Goal: Task Accomplishment & Management: Manage account settings

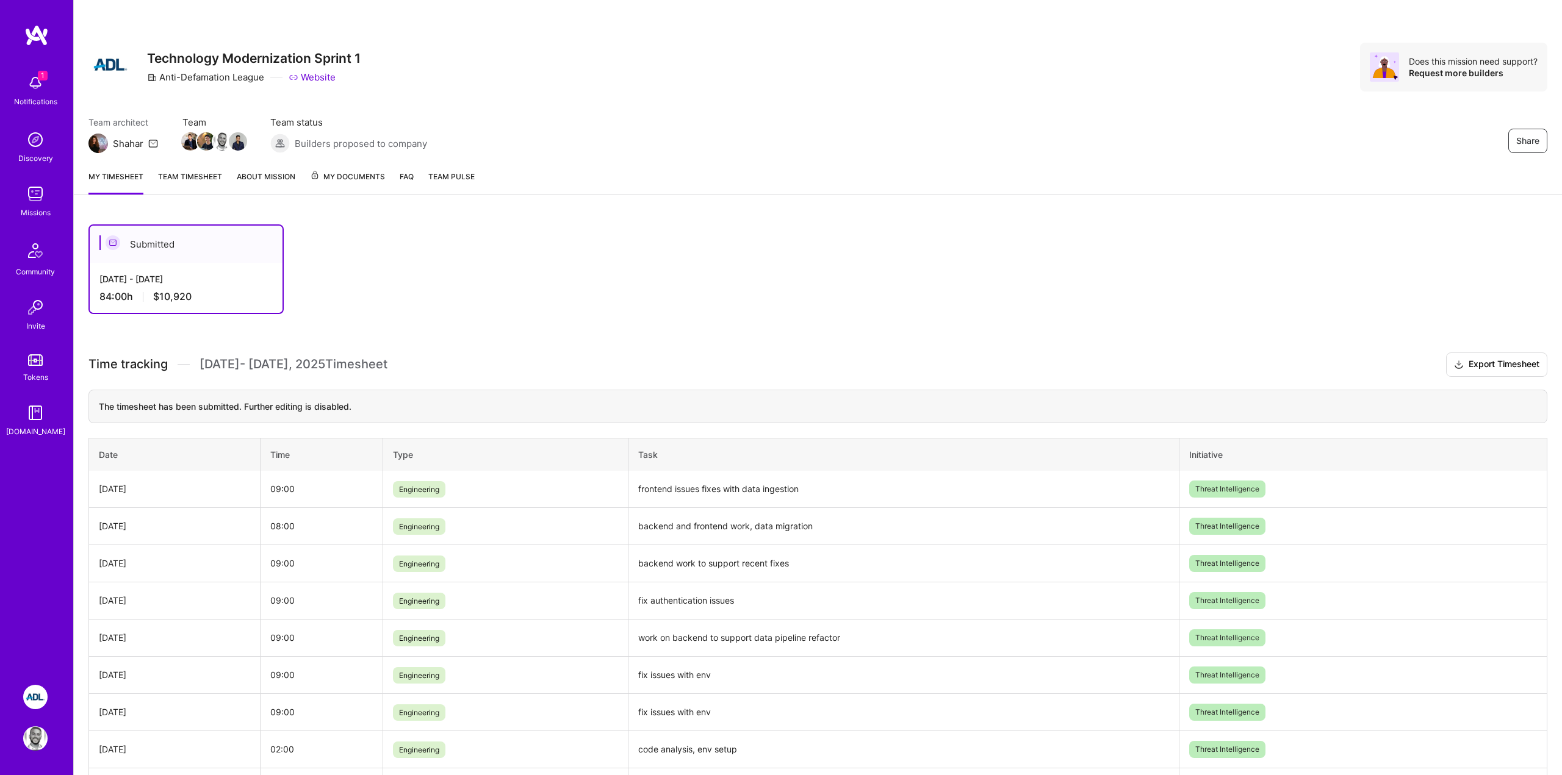
click at [350, 179] on span "My Documents" at bounding box center [347, 176] width 75 height 13
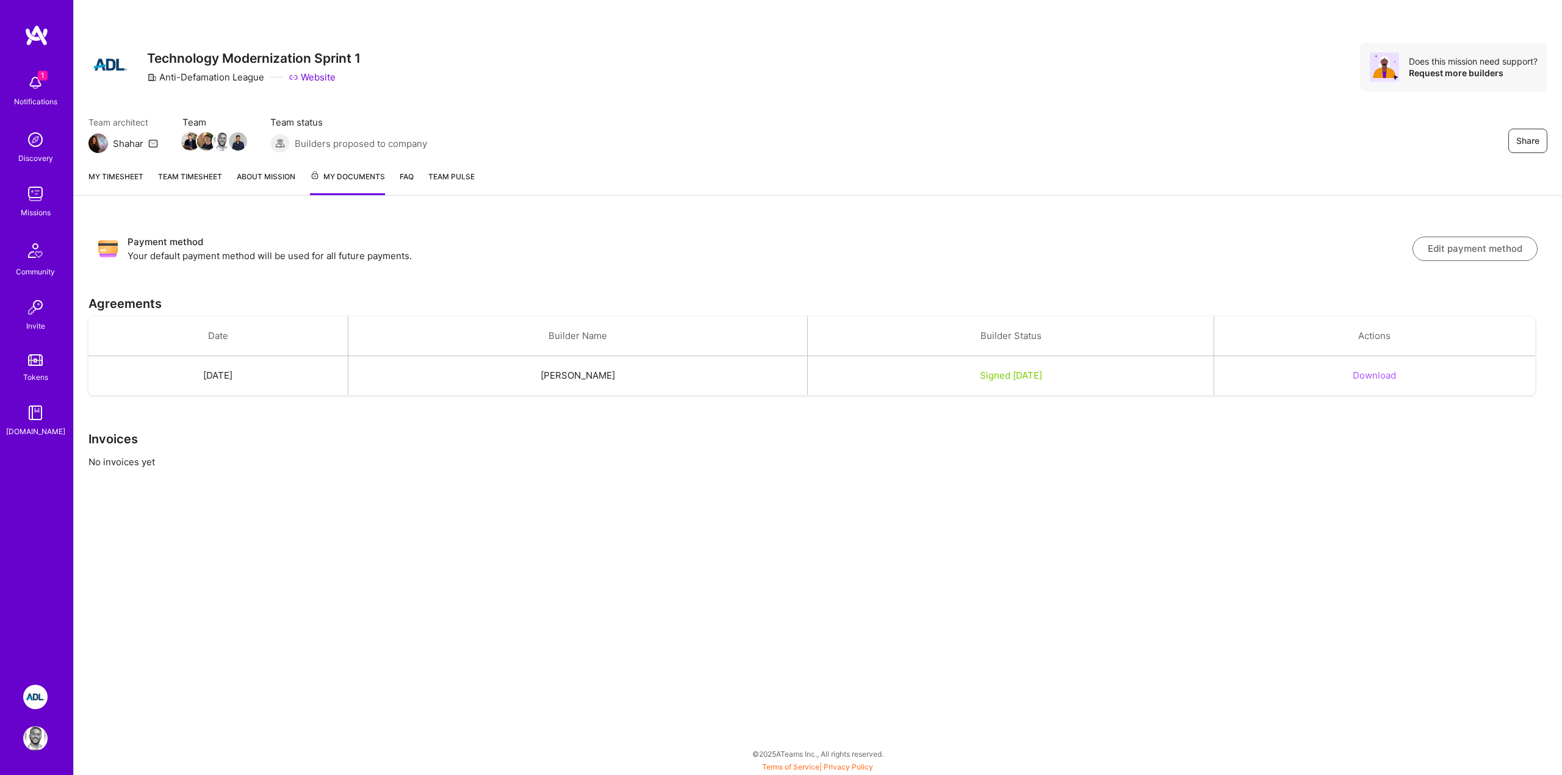
click at [195, 183] on link "Team timesheet" at bounding box center [190, 182] width 64 height 25
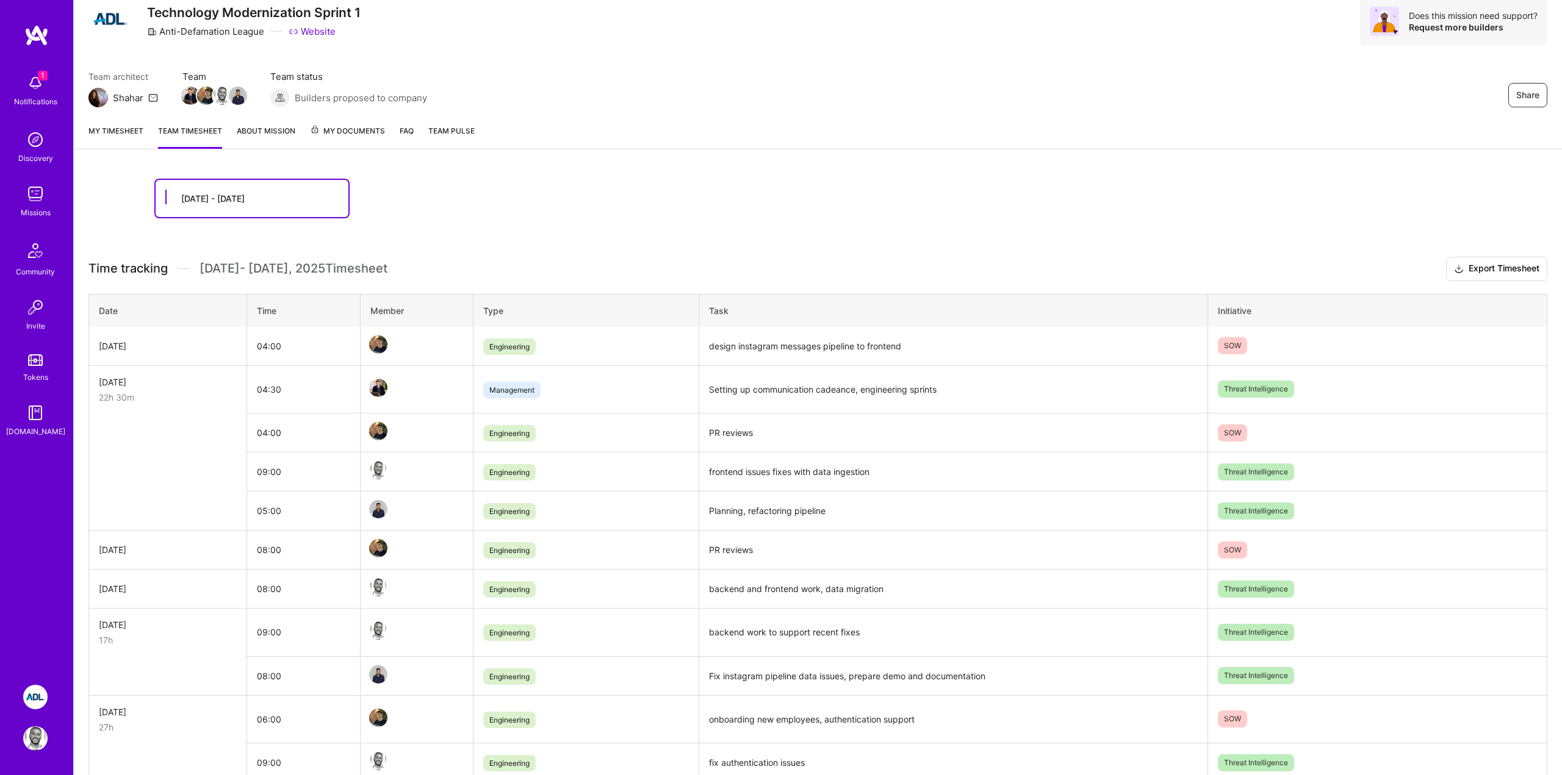
scroll to position [51, 0]
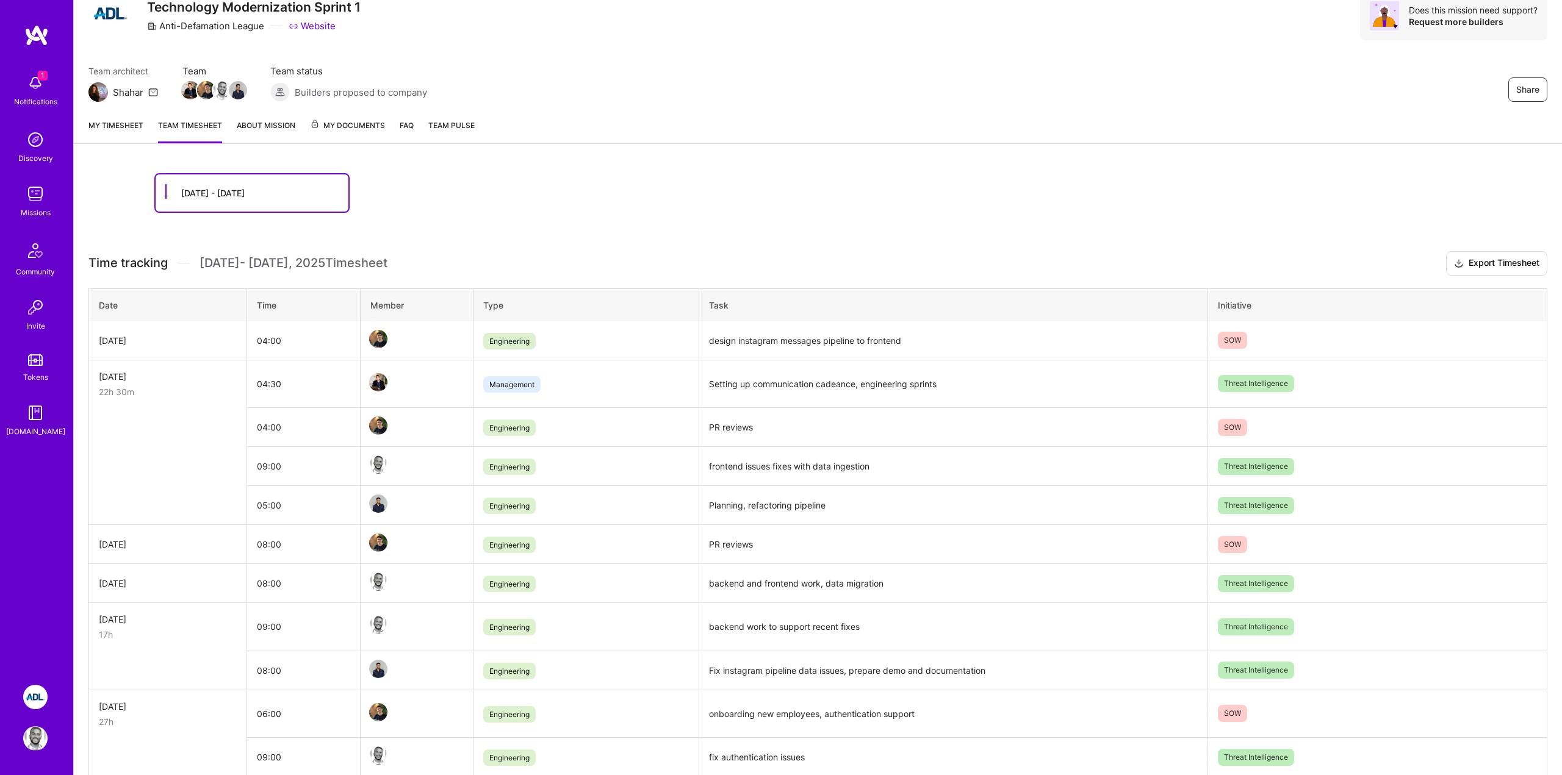
click at [547, 192] on div "[DATE] - [DATE]" at bounding box center [818, 193] width 1328 height 40
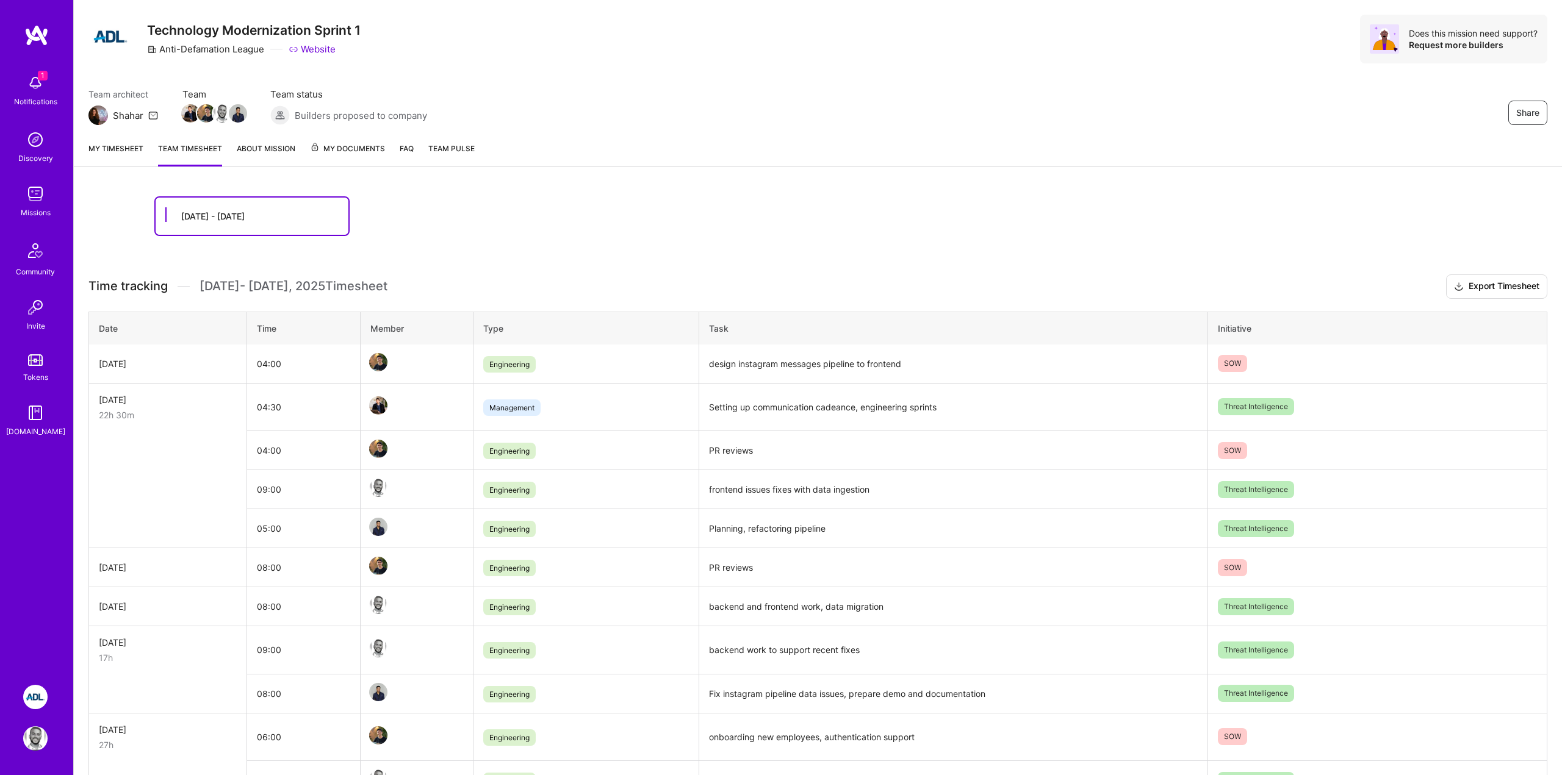
scroll to position [87, 0]
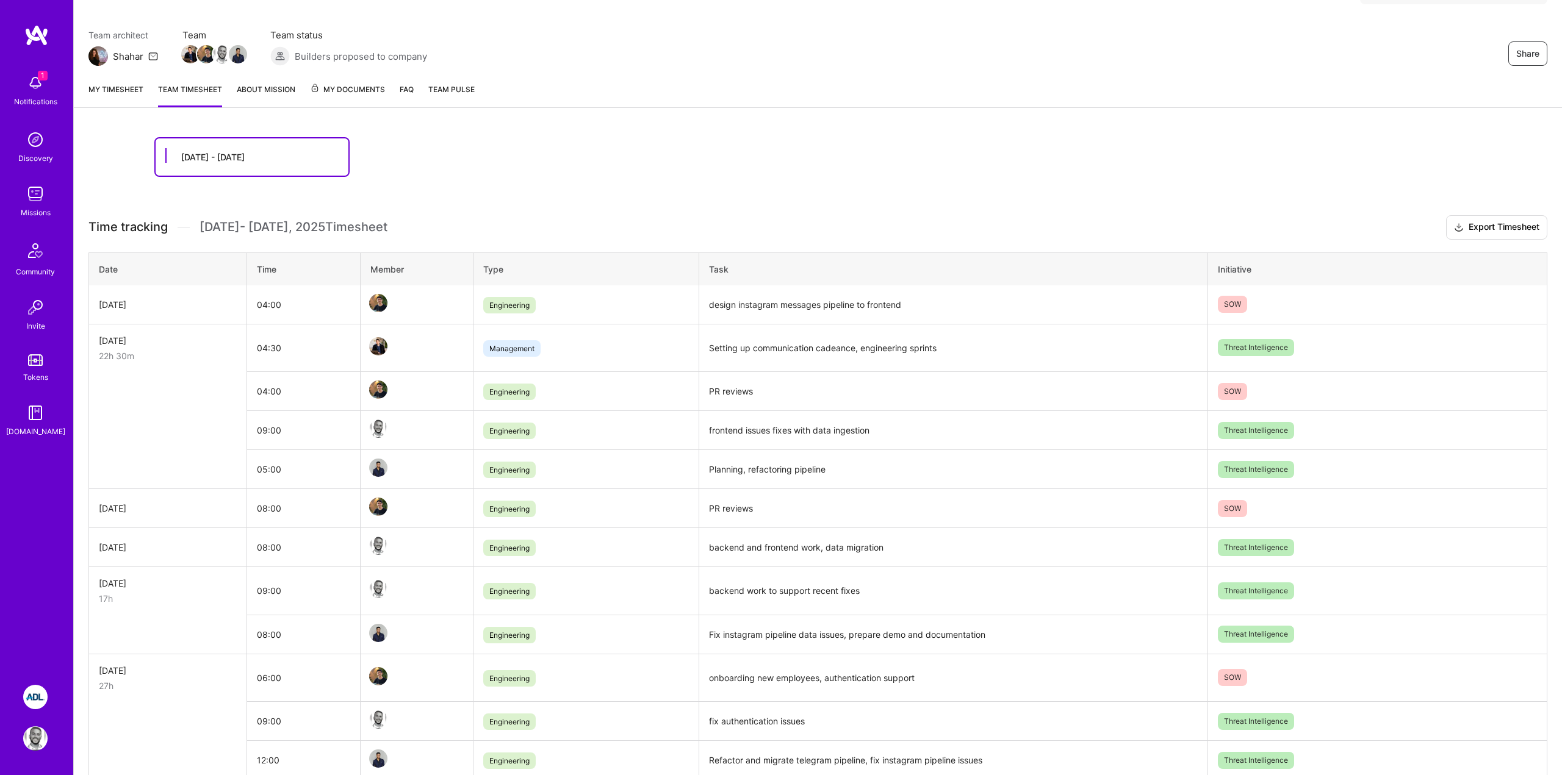
click at [516, 229] on h3 "Time tracking [DATE] - [DATE] Timesheet Export Timesheet" at bounding box center [817, 227] width 1459 height 24
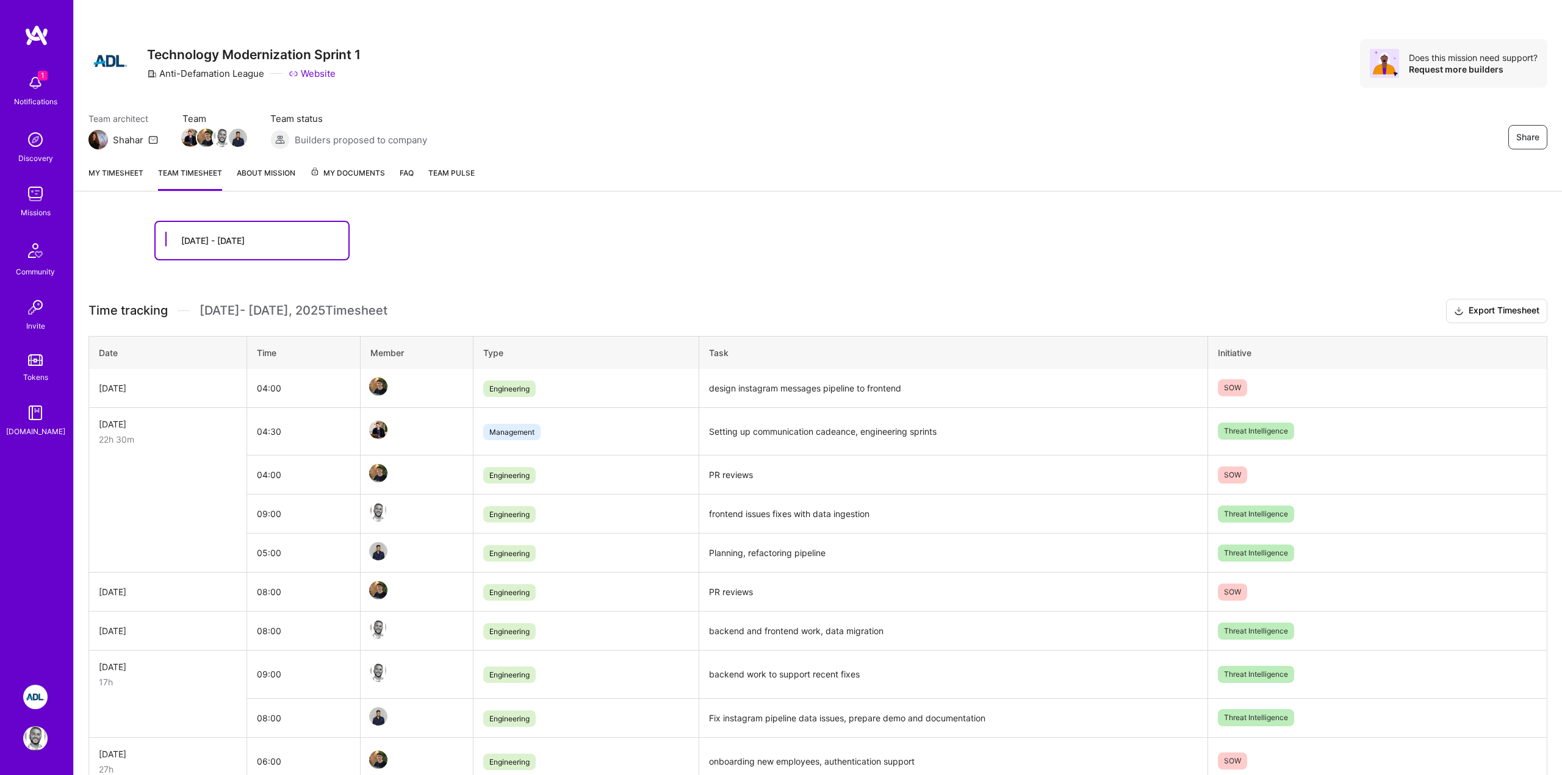
scroll to position [0, 0]
